Goal: Task Accomplishment & Management: Manage account settings

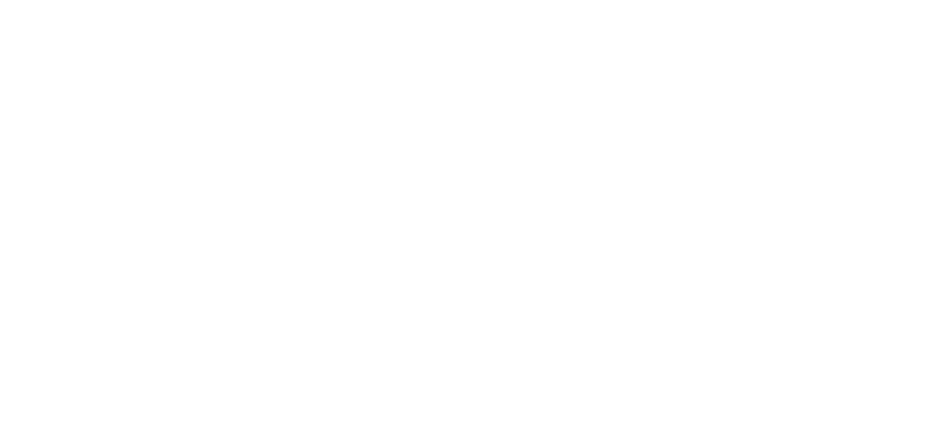
type input "**********"
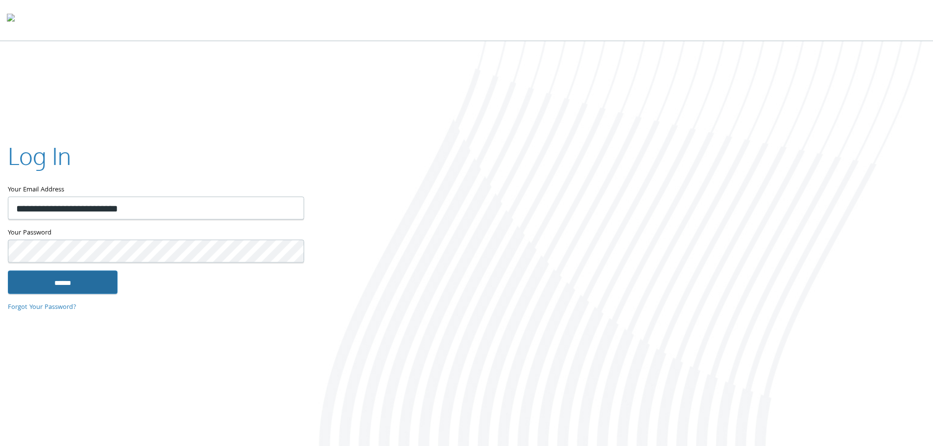
click at [73, 282] on input "******" at bounding box center [63, 282] width 110 height 24
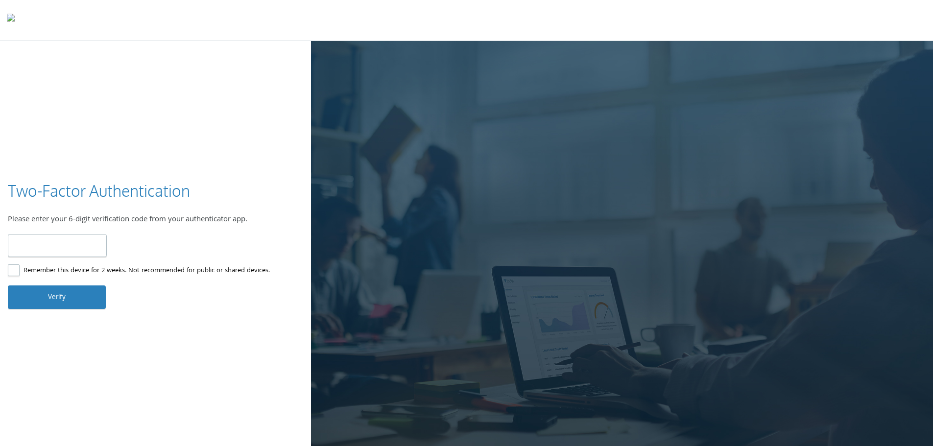
click at [76, 248] on input "number" at bounding box center [57, 245] width 99 height 23
type input "******"
